Goal: Task Accomplishment & Management: Use online tool/utility

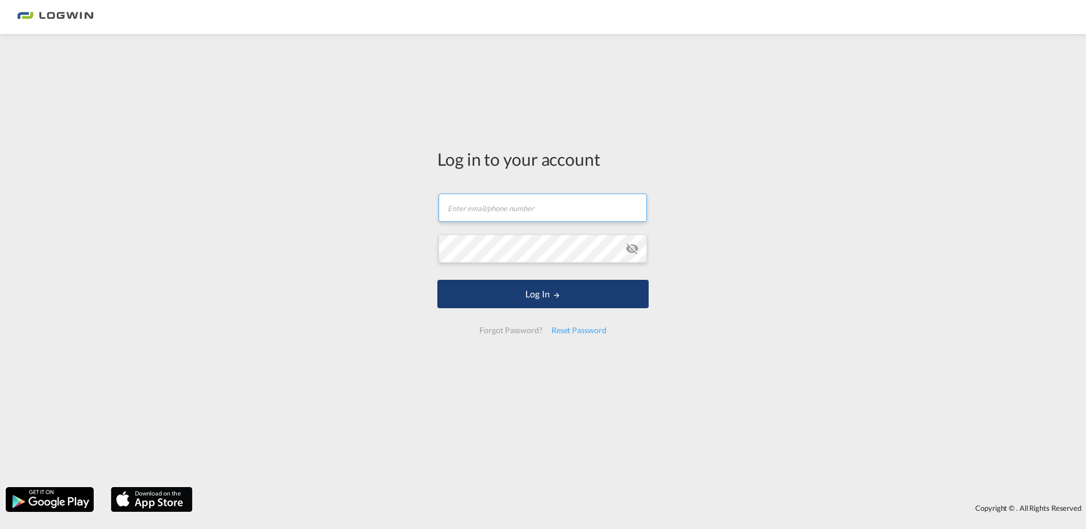
type input "[EMAIL_ADDRESS][PERSON_NAME][DOMAIN_NAME]"
click at [547, 287] on button "Log In" at bounding box center [542, 294] width 211 height 28
